Goal: Transaction & Acquisition: Purchase product/service

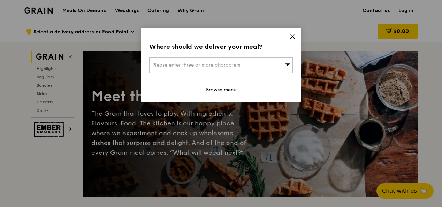
click at [283, 37] on div "Where should we deliver your meal? Please enter three or more characters Browse…" at bounding box center [221, 65] width 160 height 74
click at [292, 38] on icon at bounding box center [292, 36] width 6 height 6
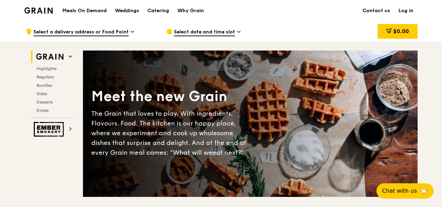
click at [406, 10] on link "Log in" at bounding box center [405, 10] width 23 height 21
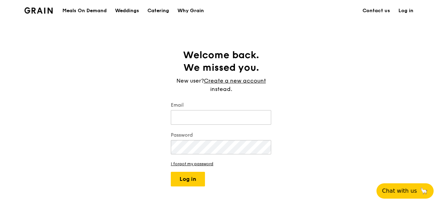
type input "[EMAIL_ADDRESS][DOMAIN_NAME]"
click at [186, 178] on button "Log in" at bounding box center [188, 179] width 34 height 15
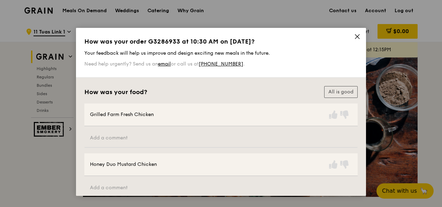
click at [354, 37] on icon at bounding box center [357, 36] width 6 height 6
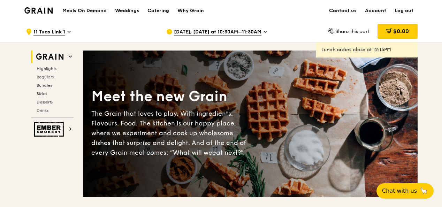
click at [73, 8] on h1 "Meals On Demand" at bounding box center [84, 10] width 44 height 7
click at [91, 8] on h1 "Meals On Demand" at bounding box center [84, 10] width 44 height 7
click at [95, 9] on h1 "Meals On Demand" at bounding box center [84, 10] width 44 height 7
drag, startPoint x: 93, startPoint y: 10, endPoint x: 111, endPoint y: 15, distance: 18.8
click at [93, 10] on h1 "Meals On Demand" at bounding box center [84, 10] width 44 height 7
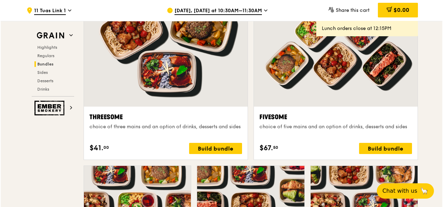
scroll to position [1212, 0]
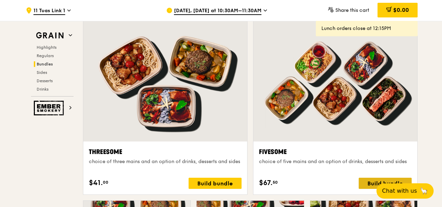
click at [377, 180] on div "Build bundle" at bounding box center [384, 183] width 53 height 11
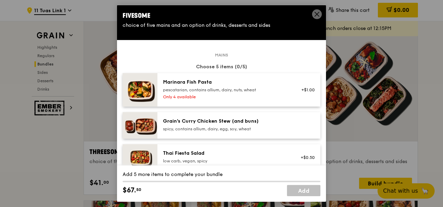
click at [315, 13] on icon at bounding box center [317, 14] width 4 height 4
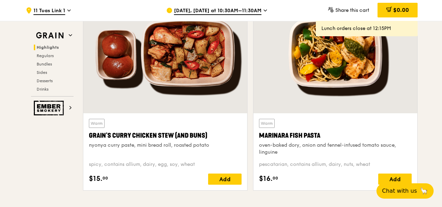
scroll to position [272, 0]
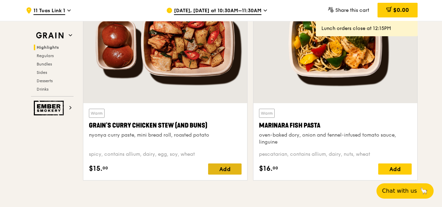
click at [221, 168] on div "Add" at bounding box center [224, 168] width 33 height 11
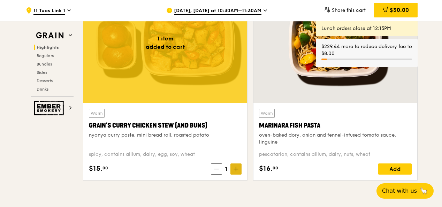
click at [235, 169] on icon at bounding box center [235, 168] width 5 height 5
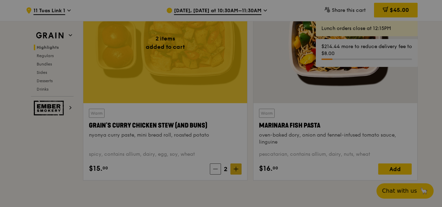
click at [235, 169] on div at bounding box center [221, 103] width 442 height 207
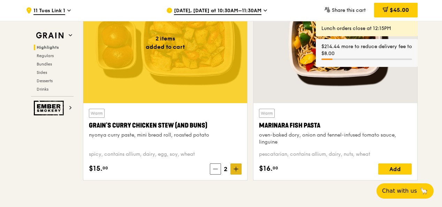
click at [235, 169] on icon at bounding box center [235, 168] width 5 height 5
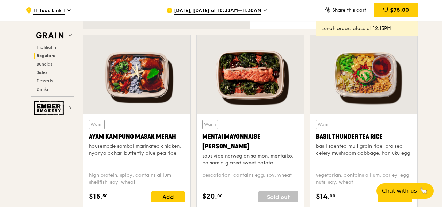
scroll to position [620, 0]
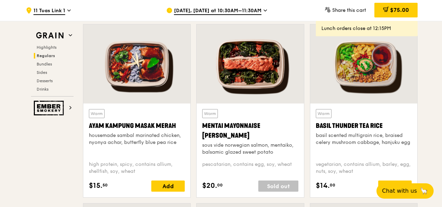
click at [256, 63] on div at bounding box center [249, 63] width 107 height 79
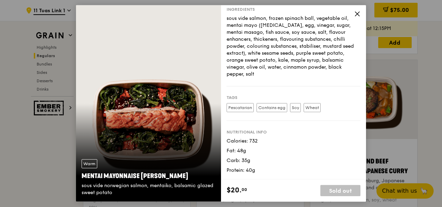
scroll to position [794, 0]
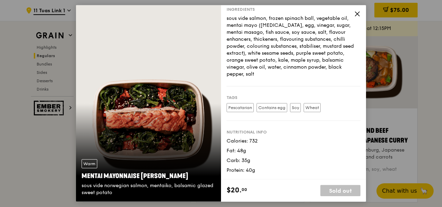
click at [357, 14] on icon at bounding box center [357, 14] width 6 height 6
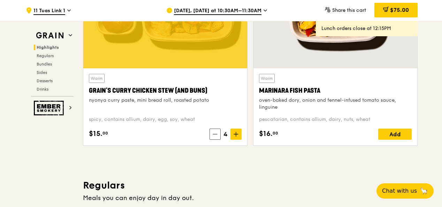
scroll to position [272, 0]
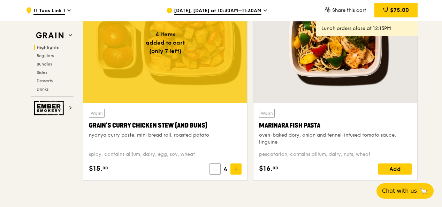
click at [216, 169] on icon at bounding box center [215, 169] width 4 height 0
click at [216, 168] on icon at bounding box center [216, 168] width 5 height 5
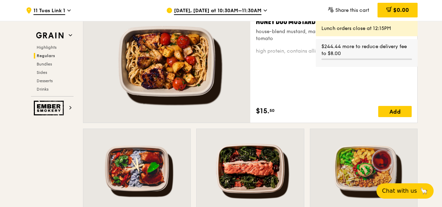
scroll to position [620, 0]
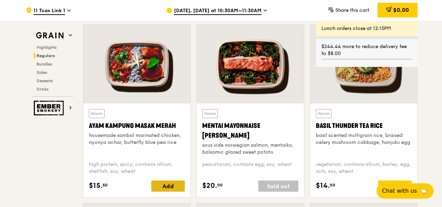
click at [170, 184] on div "Add" at bounding box center [167, 185] width 33 height 11
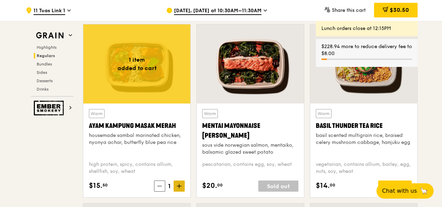
click at [177, 184] on icon at bounding box center [179, 185] width 5 height 5
click at [178, 186] on icon at bounding box center [179, 185] width 5 height 5
click at [153, 86] on div at bounding box center [136, 63] width 107 height 79
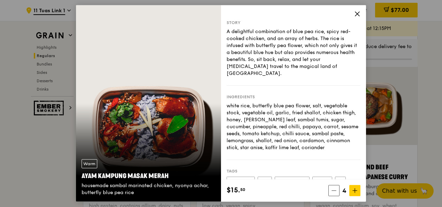
scroll to position [759, 0]
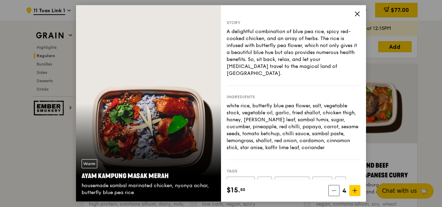
drag, startPoint x: 144, startPoint y: 129, endPoint x: 159, endPoint y: 75, distance: 56.4
click at [159, 75] on div "Warm Ayam [GEOGRAPHIC_DATA] housemade sambal marinated chicken, nyonya achar, b…" at bounding box center [148, 103] width 145 height 196
click at [89, 164] on div "Warm" at bounding box center [89, 163] width 16 height 9
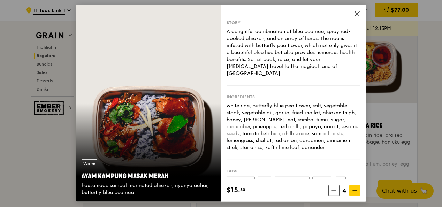
scroll to position [620, 0]
click at [357, 14] on icon at bounding box center [357, 14] width 4 height 4
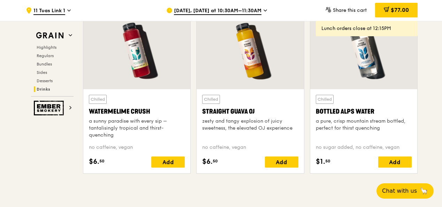
scroll to position [2953, 0]
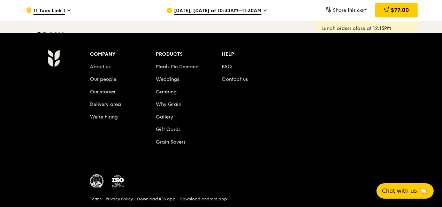
drag, startPoint x: 404, startPoint y: 9, endPoint x: 393, endPoint y: 15, distance: 11.7
click at [404, 9] on span "$77.00" at bounding box center [399, 10] width 18 height 7
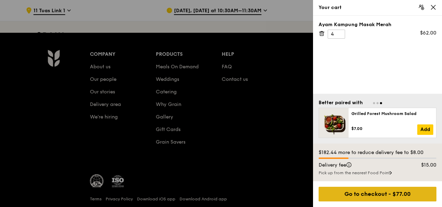
click at [366, 194] on div "Go to checkout - $77.00" at bounding box center [377, 194] width 118 height 15
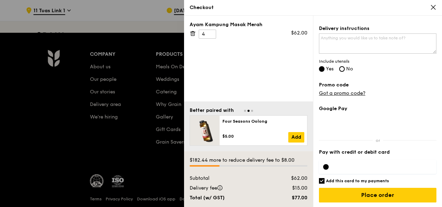
scroll to position [2982, 0]
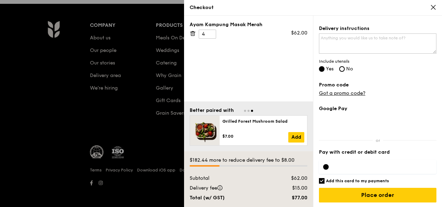
click at [346, 163] on div at bounding box center [377, 167] width 117 height 14
click at [323, 181] on input "Add this card to my payments" at bounding box center [322, 181] width 6 height 6
checkbox input "false"
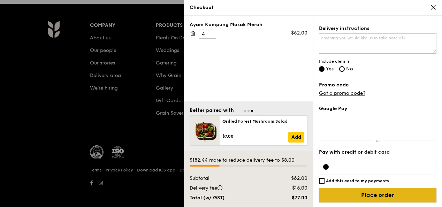
click at [355, 192] on input "Place order" at bounding box center [377, 195] width 117 height 15
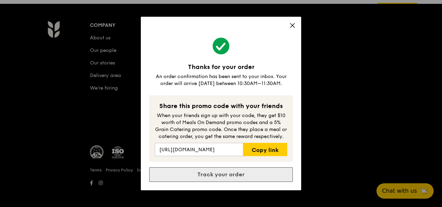
click at [229, 174] on link "Track your order" at bounding box center [220, 174] width 143 height 15
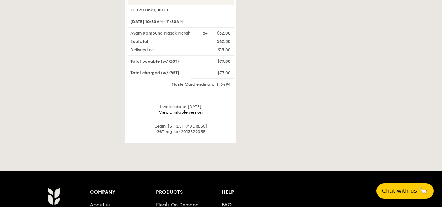
scroll to position [279, 0]
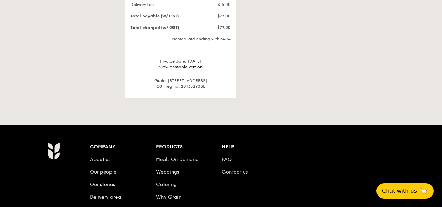
click at [182, 65] on link "View printable version" at bounding box center [181, 66] width 44 height 5
